Goal: Register for event/course

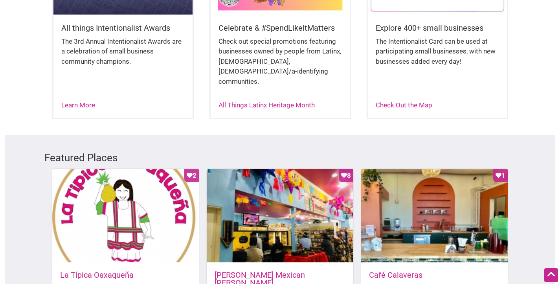
scroll to position [287, 0]
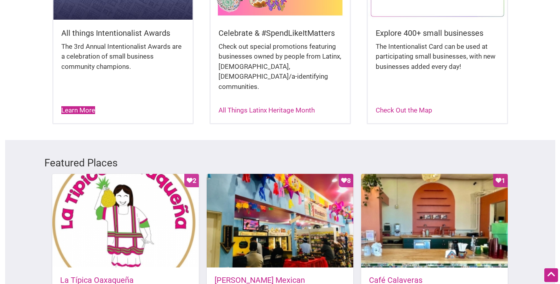
click at [86, 106] on link "Learn More" at bounding box center [78, 110] width 34 height 8
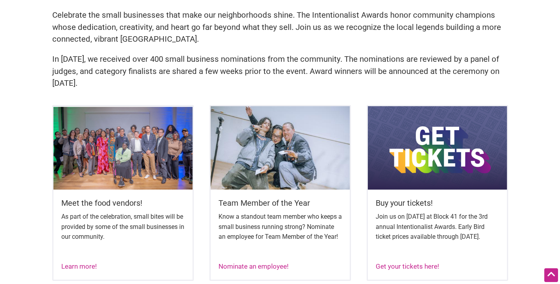
scroll to position [295, 0]
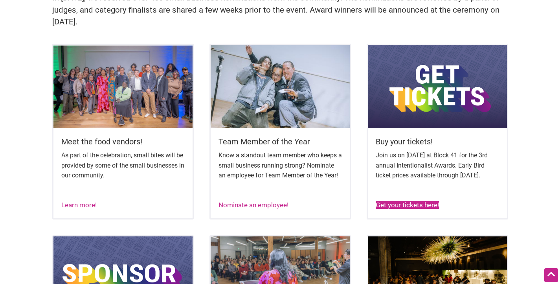
click at [394, 209] on link "Get your tickets here!" at bounding box center [406, 205] width 63 height 8
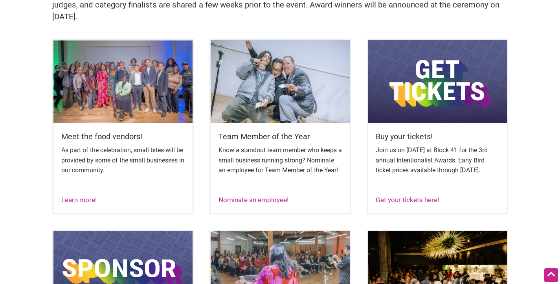
scroll to position [306, 0]
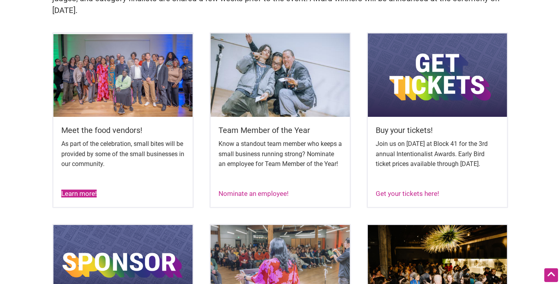
click at [75, 197] on link "Learn more!" at bounding box center [78, 193] width 35 height 8
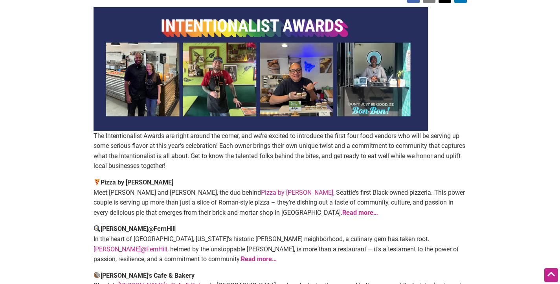
scroll to position [68, 0]
